Goal: Task Accomplishment & Management: Complete application form

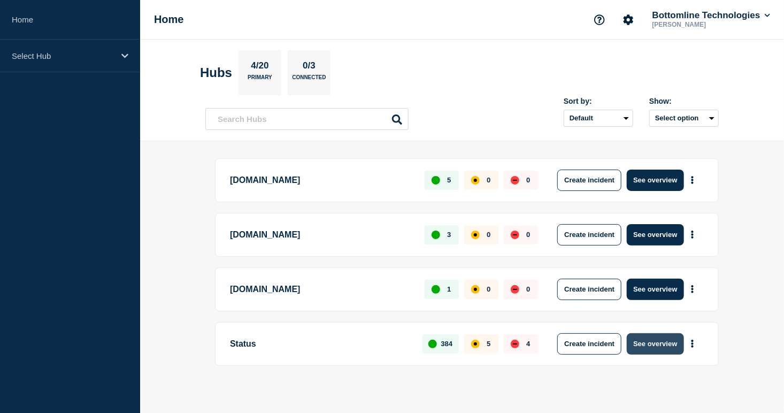
click at [667, 343] on button "See overview" at bounding box center [654, 343] width 57 height 21
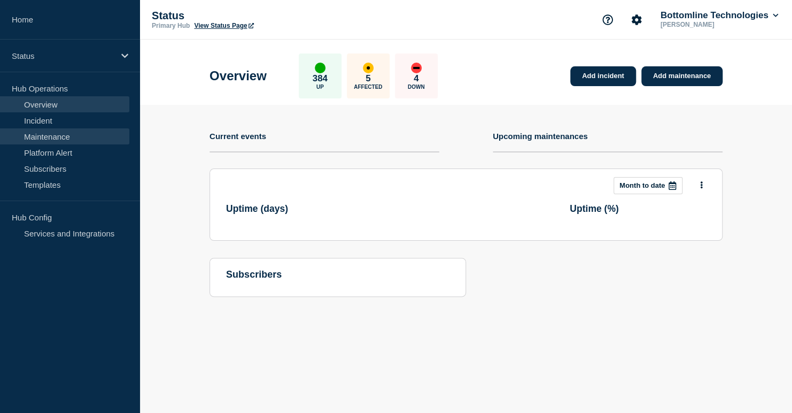
click at [50, 138] on link "Maintenance" at bounding box center [64, 136] width 129 height 16
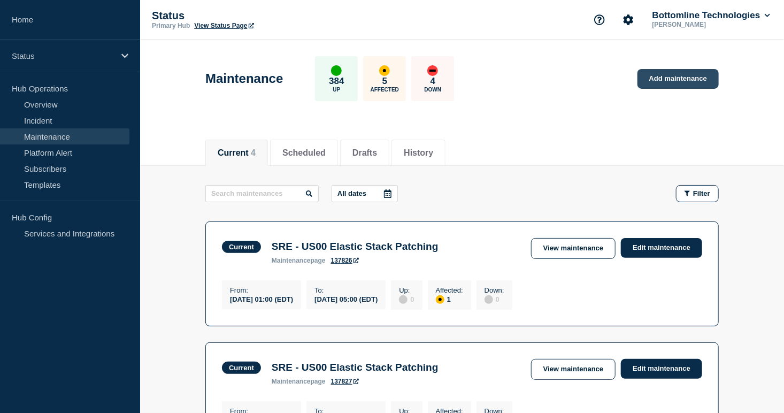
click at [676, 75] on link "Add maintenance" at bounding box center [677, 79] width 81 height 20
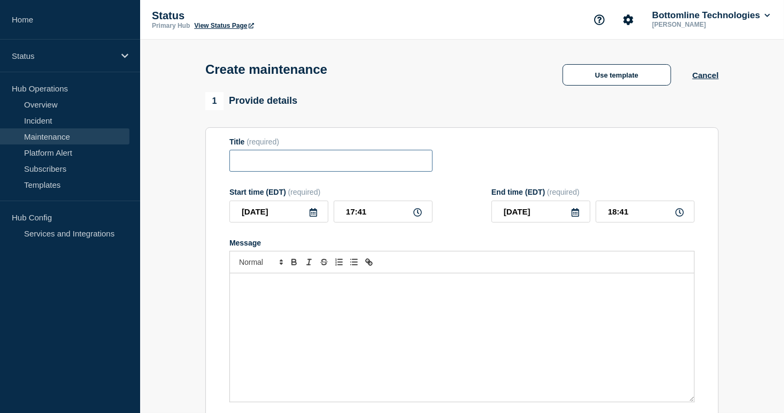
click at [240, 160] on input "Title" at bounding box center [330, 161] width 203 height 22
paste input "LSM Production Deployment Notification — Legal-X US — [DATE] — 25.1.1"
type input "LSM Production Deployment Notification — Legal-X US — [DATE] — 25.1.1"
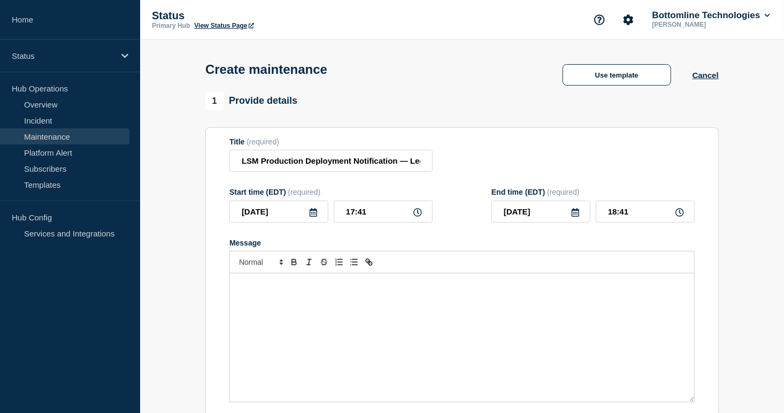
click at [338, 319] on div "Message" at bounding box center [462, 337] width 464 height 128
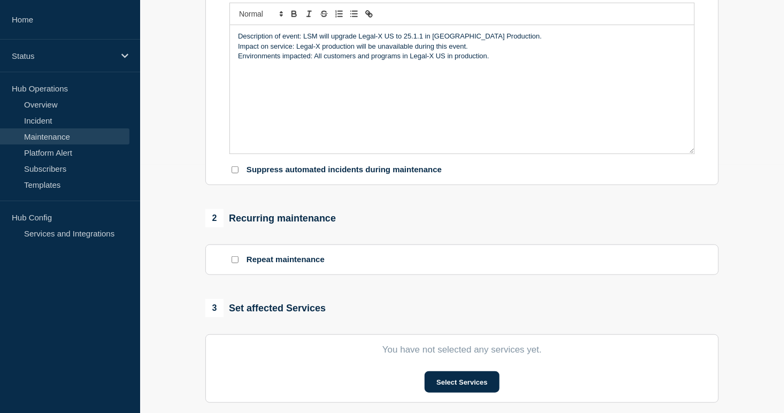
scroll to position [249, 0]
click at [509, 60] on p "Environments impacted: All customers and programs in Legal-X US in production." at bounding box center [462, 55] width 448 height 10
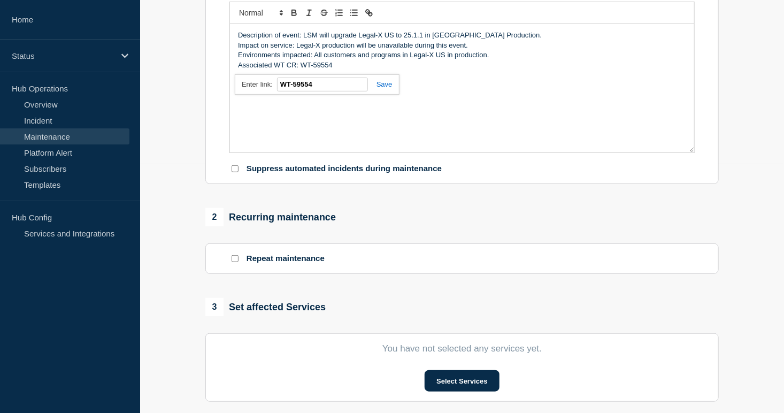
paste input "[URL][DOMAIN_NAME]"
type input "[URL][DOMAIN_NAME]"
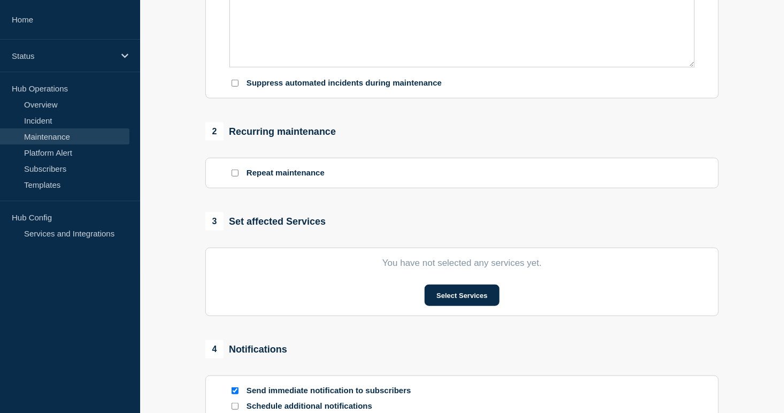
scroll to position [499, 0]
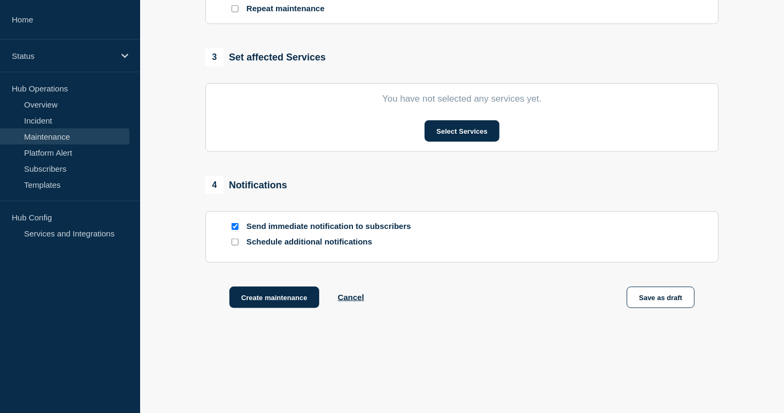
click at [233, 244] on input "Schedule additional notifications" at bounding box center [234, 241] width 7 height 7
checkbox input "true"
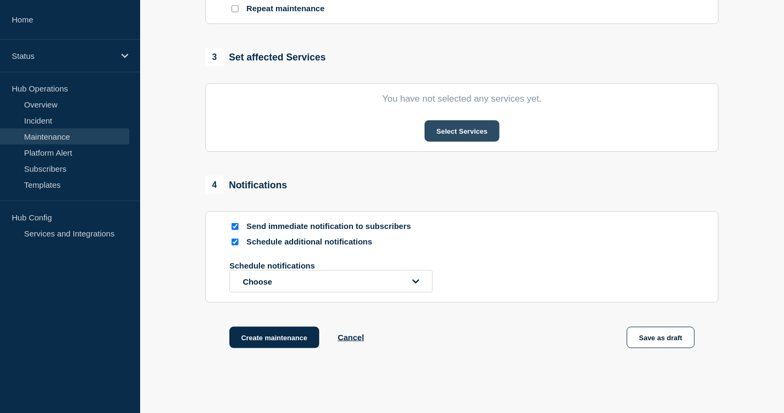
click at [470, 129] on button "Select Services" at bounding box center [461, 130] width 74 height 21
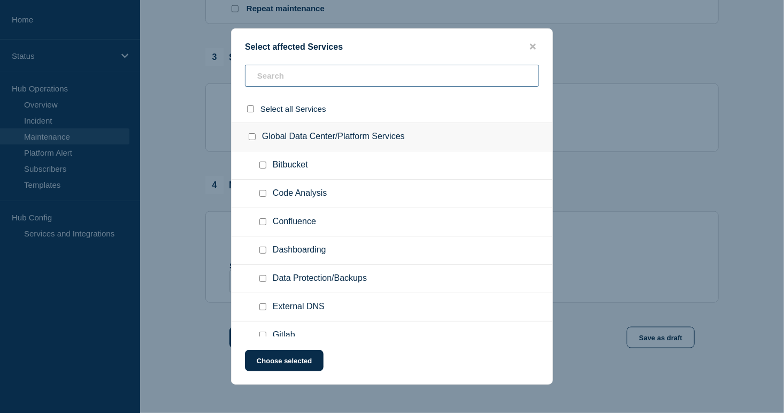
click at [301, 70] on input "text" at bounding box center [392, 76] width 294 height 22
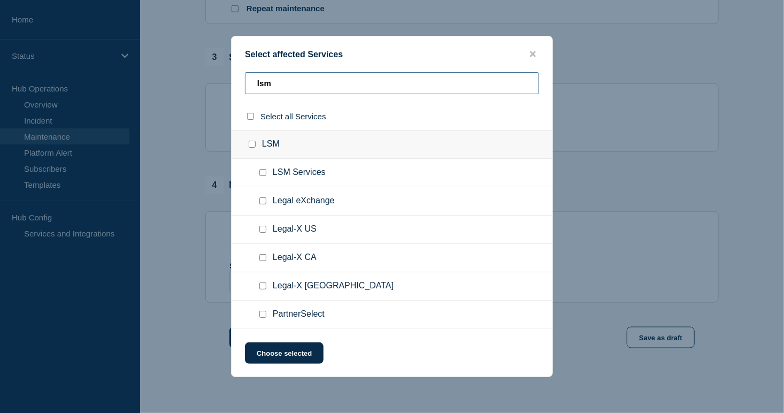
type input "lsm"
click at [266, 230] on input "Legal-X US checkbox" at bounding box center [262, 229] width 7 height 7
checkbox input "true"
click at [281, 350] on button "Choose selected" at bounding box center [284, 352] width 79 height 21
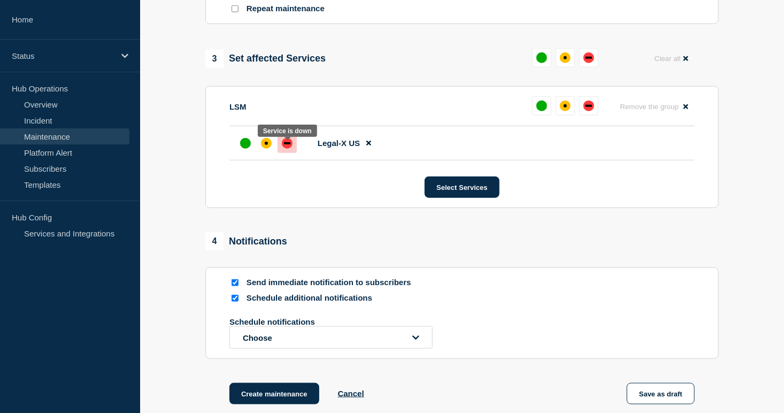
click at [288, 144] on div "down" at bounding box center [287, 143] width 6 height 2
click at [289, 346] on button "Choose" at bounding box center [330, 337] width 203 height 22
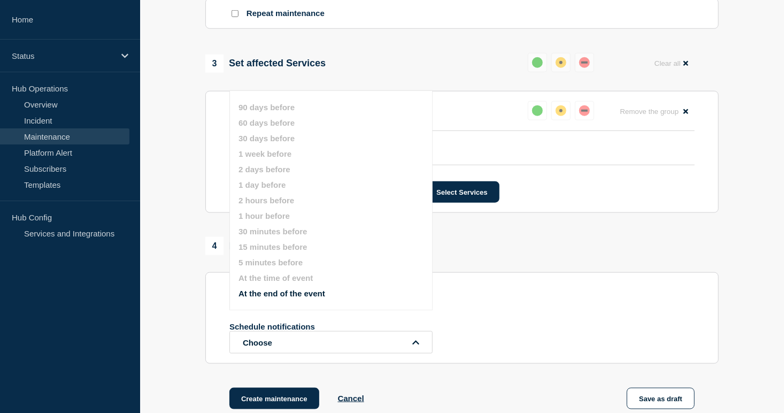
click at [208, 245] on span "4" at bounding box center [214, 246] width 18 height 18
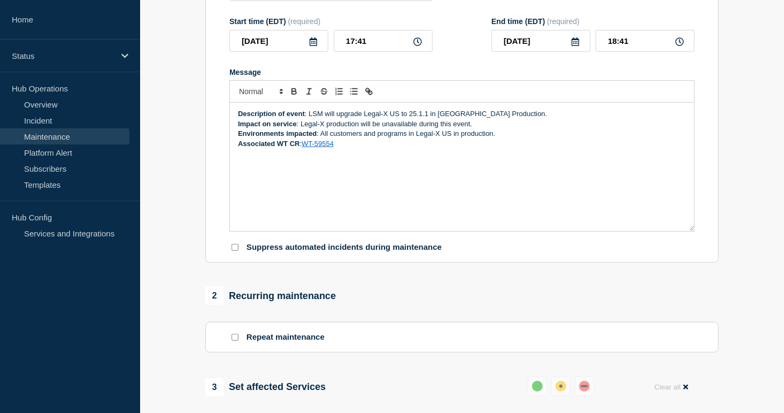
scroll to position [120, 0]
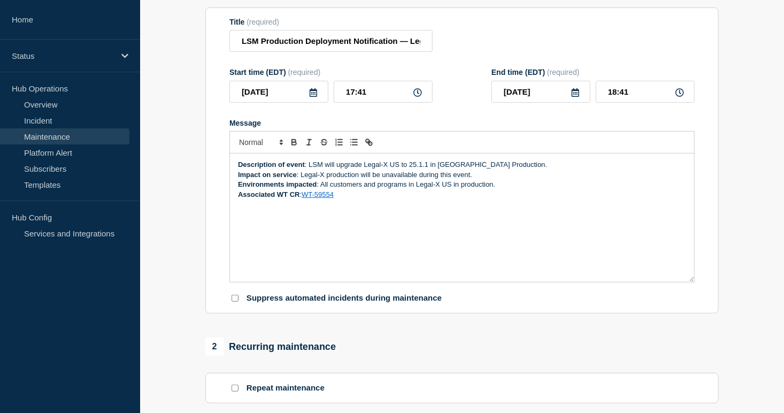
click at [312, 95] on icon at bounding box center [312, 92] width 7 height 9
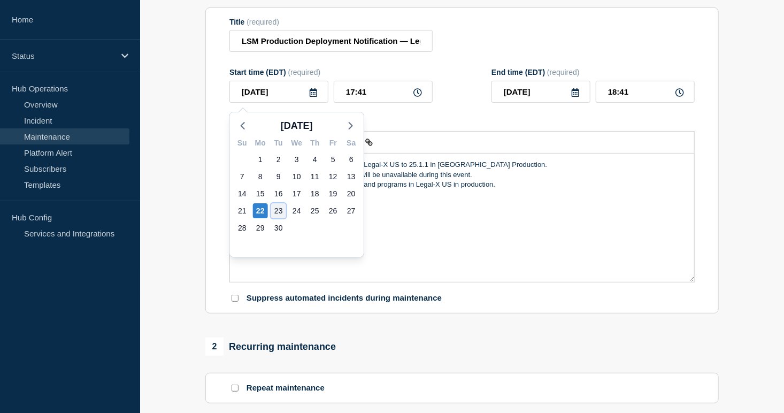
click at [278, 210] on div "23" at bounding box center [278, 210] width 15 height 15
type input "[DATE]"
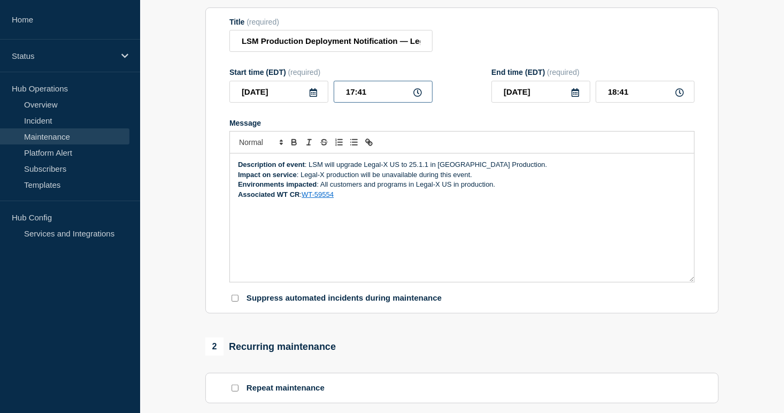
drag, startPoint x: 392, startPoint y: 97, endPoint x: 300, endPoint y: 98, distance: 92.5
click at [301, 98] on div "[DATE] 17:41" at bounding box center [330, 92] width 203 height 22
type input "04:00"
type input "08:00"
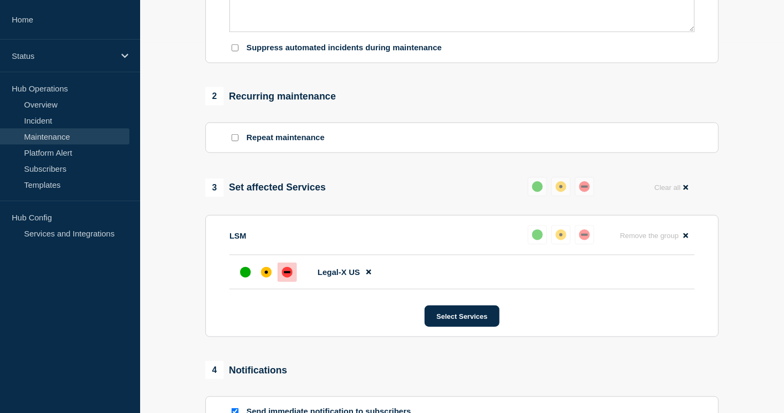
scroll to position [494, 0]
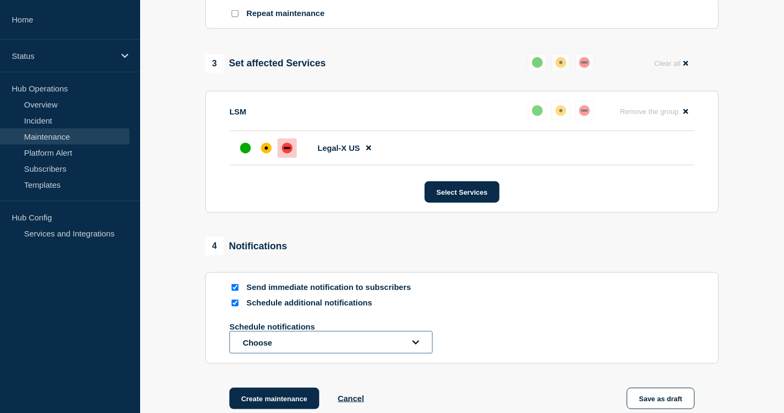
click at [260, 340] on button "Choose" at bounding box center [330, 342] width 203 height 22
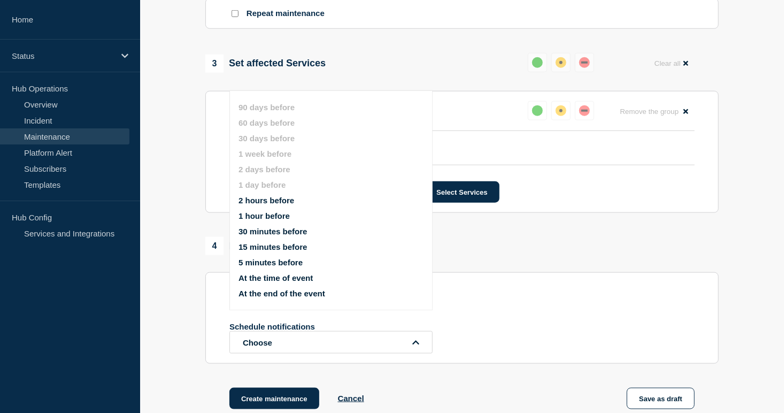
click at [255, 247] on button "15 minutes before" at bounding box center [272, 246] width 68 height 9
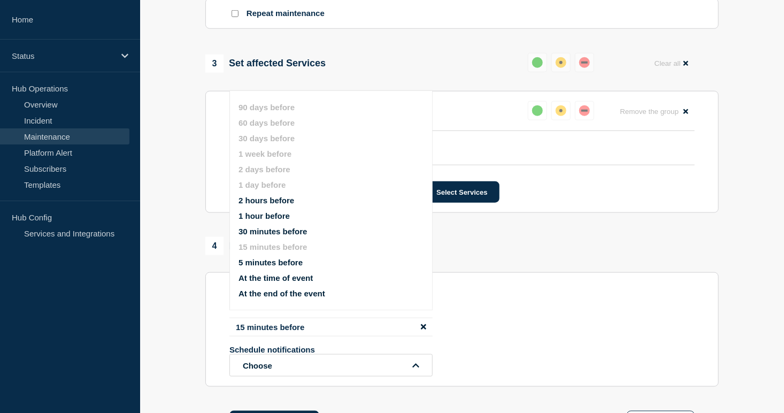
click at [205, 292] on div "1 Provide details Title (required) LSM Production Deployment Notification — Leg…" at bounding box center [461, 28] width 525 height 861
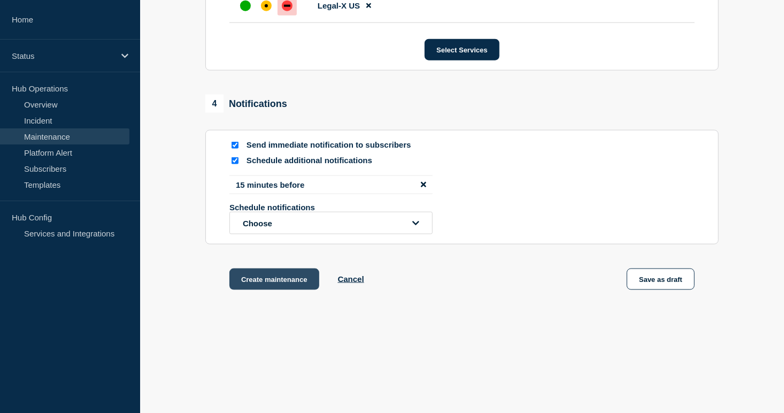
scroll to position [642, 0]
click at [259, 273] on button "Create maintenance" at bounding box center [274, 278] width 90 height 21
